Goal: Use online tool/utility: Utilize a website feature to perform a specific function

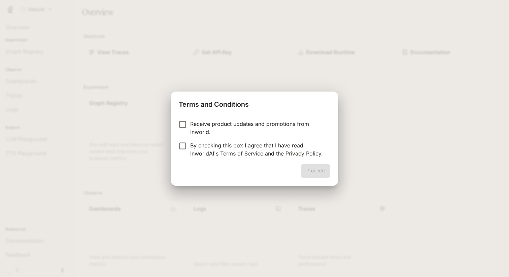
click at [252, 146] on p "By checking this box I agree that I have read InworldAI's Terms of Service and …" at bounding box center [257, 149] width 135 height 16
click at [321, 172] on button "Proceed" at bounding box center [315, 170] width 29 height 13
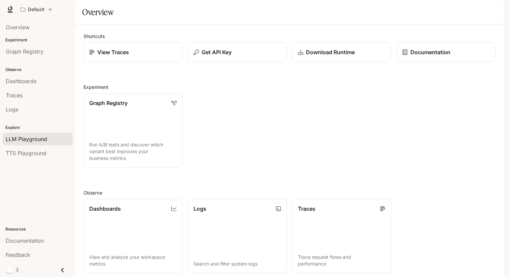
click at [43, 139] on span "LLM Playground" at bounding box center [26, 139] width 41 height 8
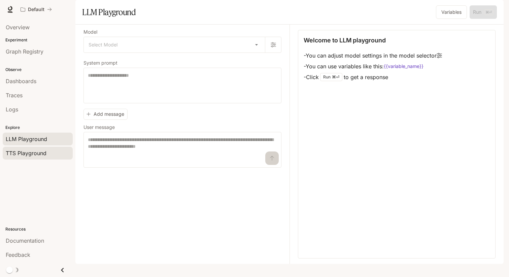
click at [39, 152] on span "TTS Playground" at bounding box center [26, 153] width 41 height 8
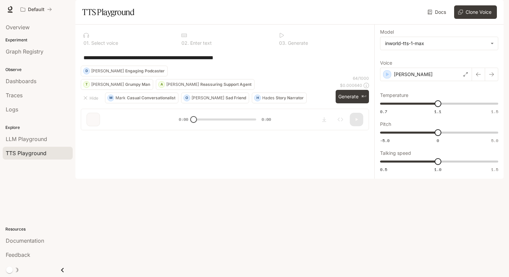
click at [174, 62] on textarea "**********" at bounding box center [225, 58] width 283 height 8
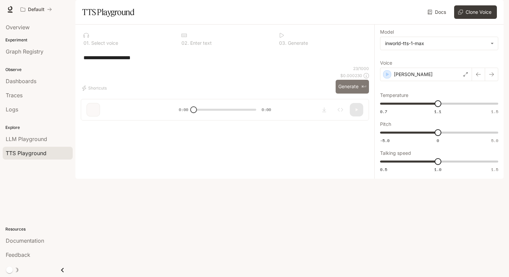
type textarea "**********"
click at [351, 94] on button "Generate ⌘⏎" at bounding box center [352, 87] width 33 height 14
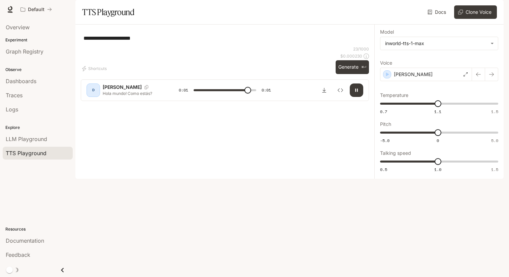
type input "*"
click at [464, 76] on icon at bounding box center [466, 74] width 4 height 4
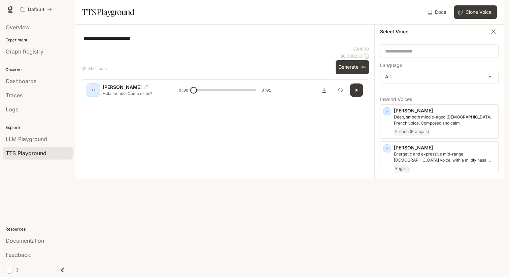
click at [464, 93] on body "**********" at bounding box center [254, 138] width 509 height 277
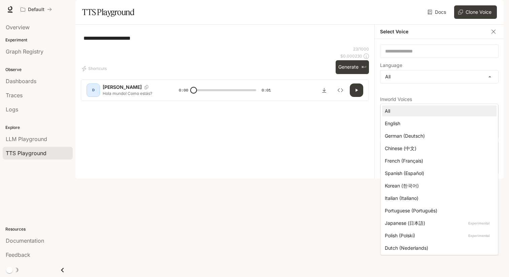
click at [430, 174] on div "Spanish (Español)" at bounding box center [438, 173] width 106 height 7
type input "*****"
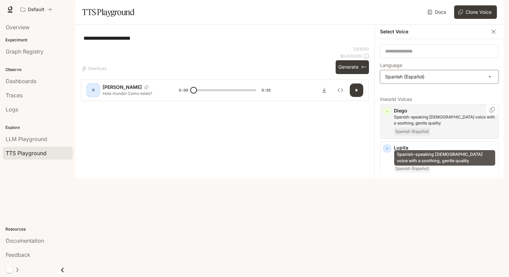
scroll to position [2, 0]
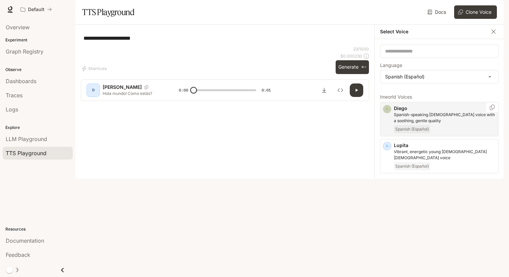
click at [388, 112] on icon "button" at bounding box center [387, 109] width 7 height 7
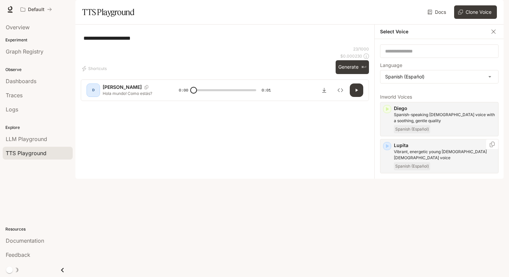
click at [389, 149] on icon "button" at bounding box center [387, 146] width 7 height 7
click at [387, 185] on icon "button" at bounding box center [387, 183] width 3 height 4
click at [387, 222] on icon "button" at bounding box center [387, 220] width 3 height 4
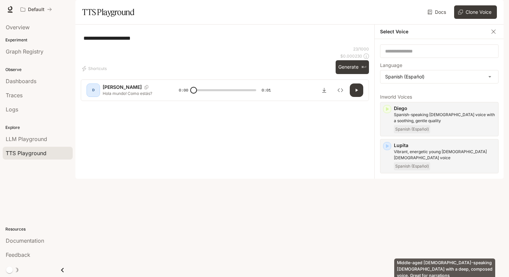
click at [461, 235] on p "Middle-aged [DEMOGRAPHIC_DATA]-speaking [DEMOGRAPHIC_DATA] with a deep, compose…" at bounding box center [445, 229] width 102 height 12
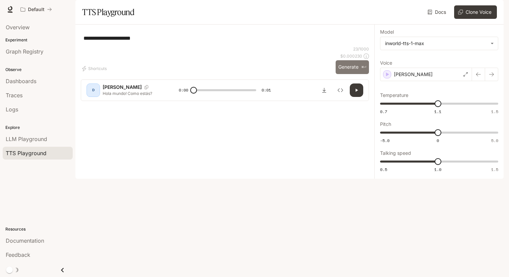
click at [352, 74] on button "Generate ⌘⏎" at bounding box center [352, 67] width 33 height 14
click at [440, 81] on div "[PERSON_NAME]" at bounding box center [426, 74] width 92 height 13
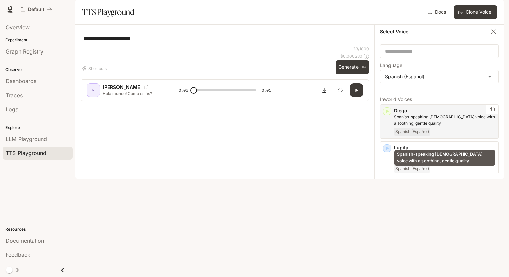
click at [431, 126] on p "Spanish-speaking [DEMOGRAPHIC_DATA] voice with a soothing, gentle quality" at bounding box center [445, 120] width 102 height 12
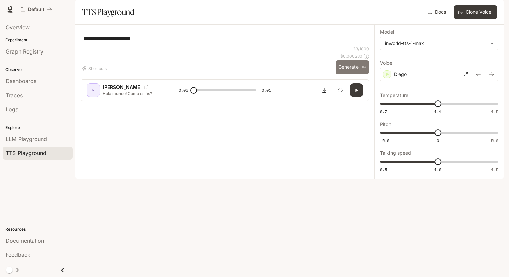
click at [347, 74] on button "Generate ⌘⏎" at bounding box center [352, 67] width 33 height 14
click at [446, 81] on div "Diego" at bounding box center [426, 74] width 92 height 13
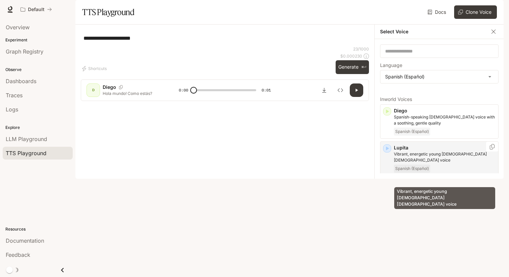
click at [446, 163] on p "Vibrant, energetic young [DEMOGRAPHIC_DATA] [DEMOGRAPHIC_DATA] voice" at bounding box center [445, 157] width 102 height 12
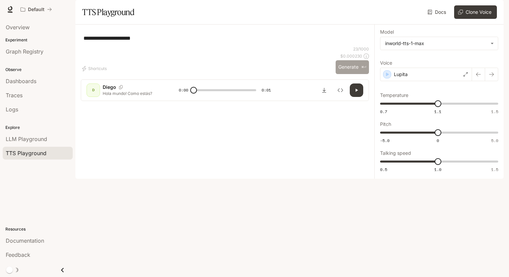
click at [350, 74] on button "Generate ⌘⏎" at bounding box center [352, 67] width 33 height 14
type input "*"
